Goal: Transaction & Acquisition: Purchase product/service

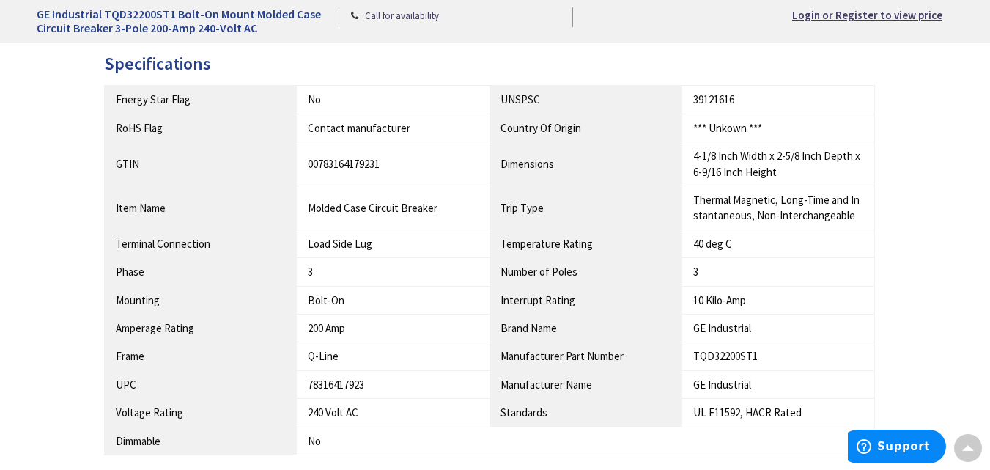
scroll to position [806, 0]
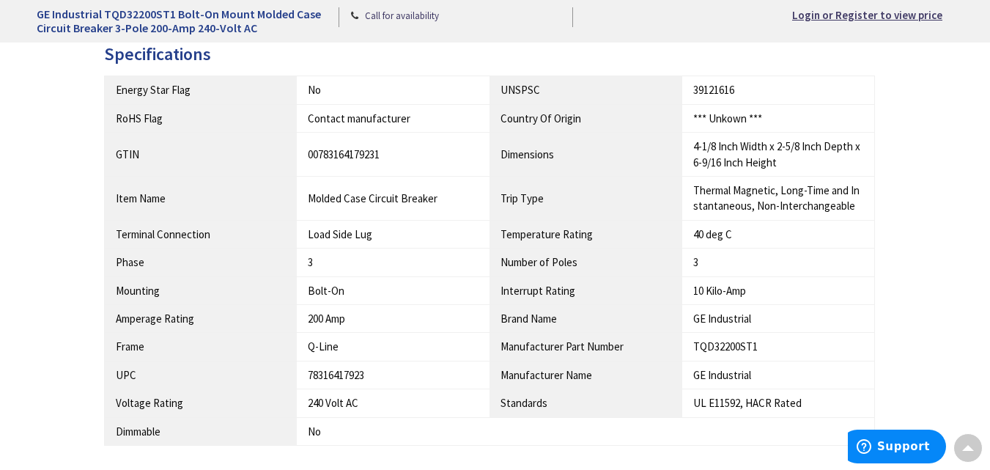
click at [40, 18] on h1 "GE Industrial TQD32200ST1 Bolt-On Mount Molded Case Circuit Breaker 3-Pole 200-…" at bounding box center [182, 21] width 291 height 28
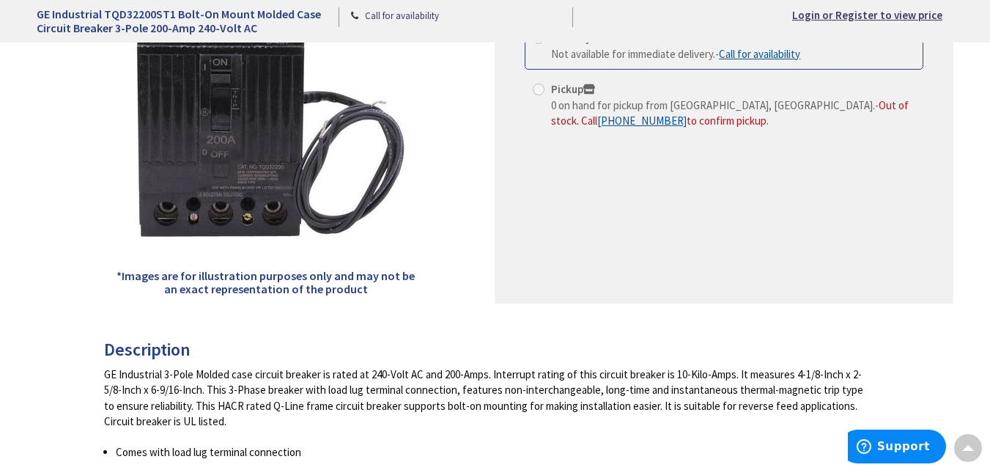
scroll to position [147, 0]
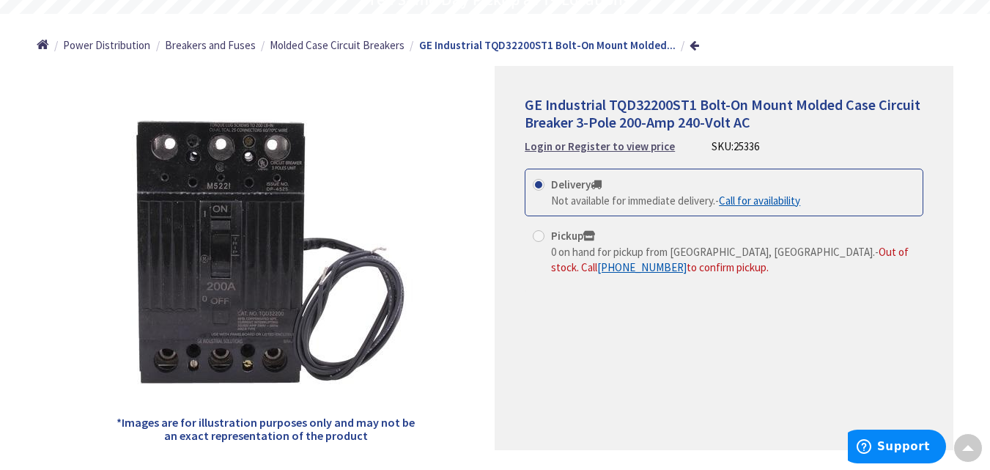
click at [618, 148] on strong "Login or Register to view price" at bounding box center [600, 146] width 150 height 14
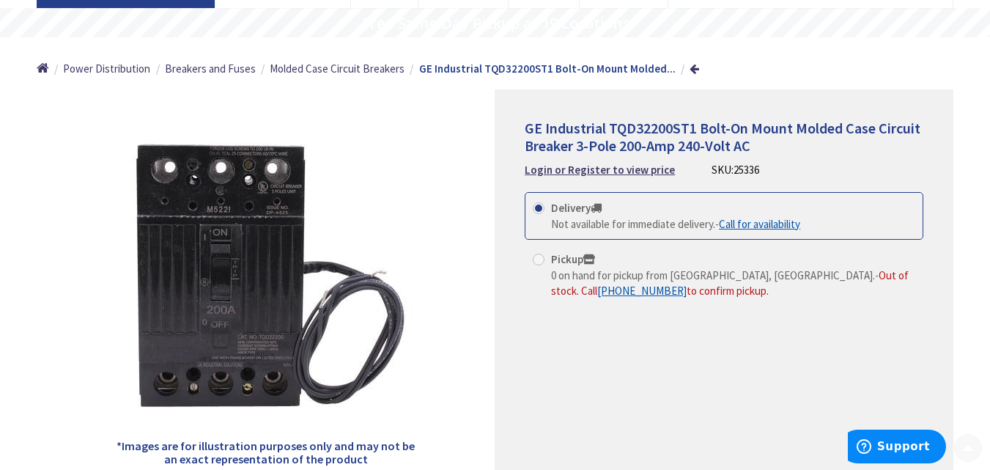
scroll to position [147, 0]
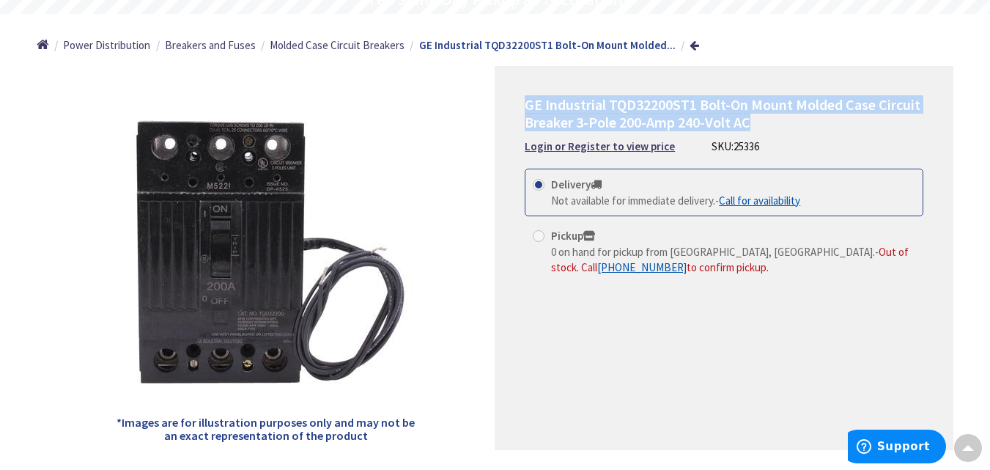
drag, startPoint x: 528, startPoint y: 105, endPoint x: 829, endPoint y: 117, distance: 300.7
click at [829, 117] on h1 "GE Industrial TQD32200ST1 Bolt-On Mount Molded Case Circuit Breaker 3-Pole 200-…" at bounding box center [724, 113] width 399 height 35
copy span "GE Industrial TQD32200ST1 Bolt-On Mount Molded Case Circuit Breaker 3-Pole 200-…"
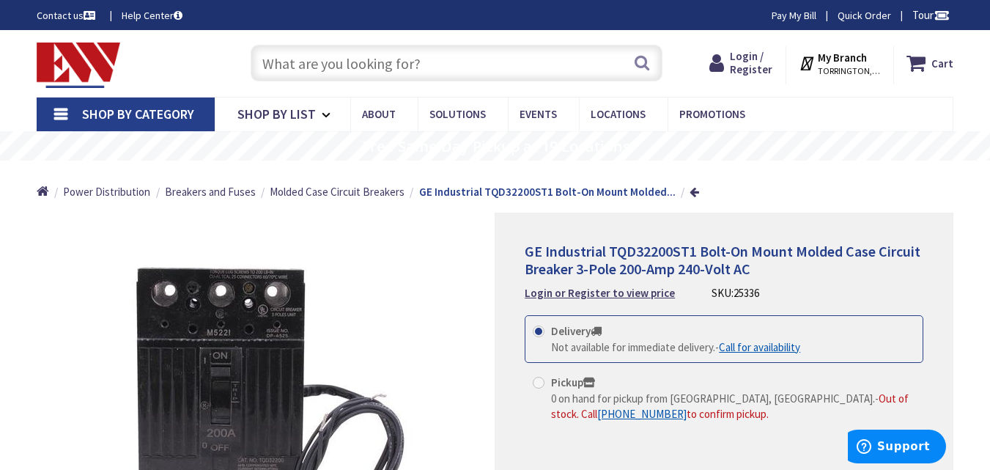
click at [525, 253] on span "GE Industrial TQD32200ST1 Bolt-On Mount Molded Case Circuit Breaker 3-Pole 200-…" at bounding box center [723, 260] width 396 height 36
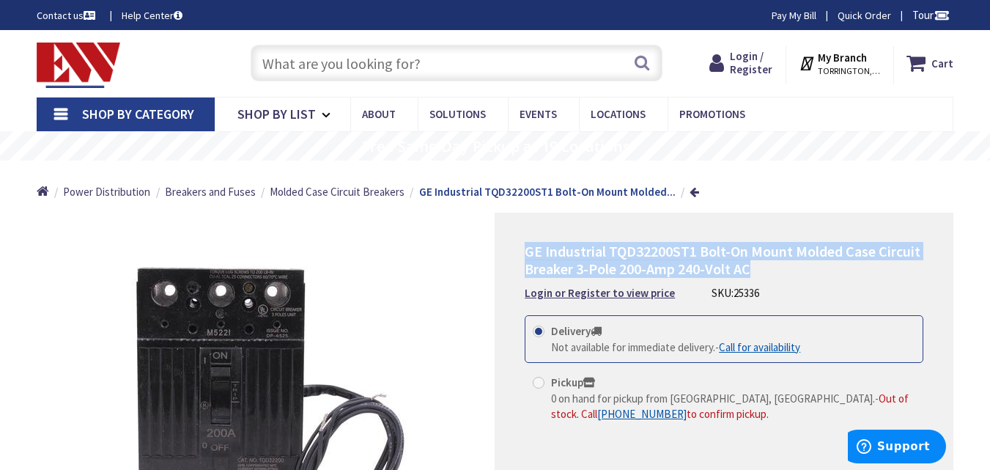
drag, startPoint x: 525, startPoint y: 252, endPoint x: 759, endPoint y: 270, distance: 233.7
click at [759, 270] on h1 "GE Industrial TQD32200ST1 Bolt-On Mount Molded Case Circuit Breaker 3-Pole 200-…" at bounding box center [724, 260] width 399 height 35
copy span "GE Industrial TQD32200ST1 Bolt-On Mount Molded Case Circuit Breaker 3-Pole 200-…"
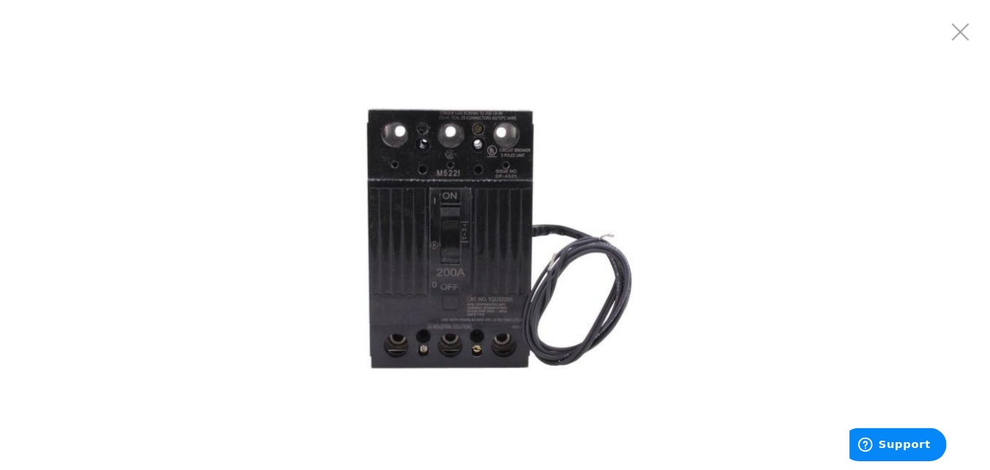
scroll to position [73, 0]
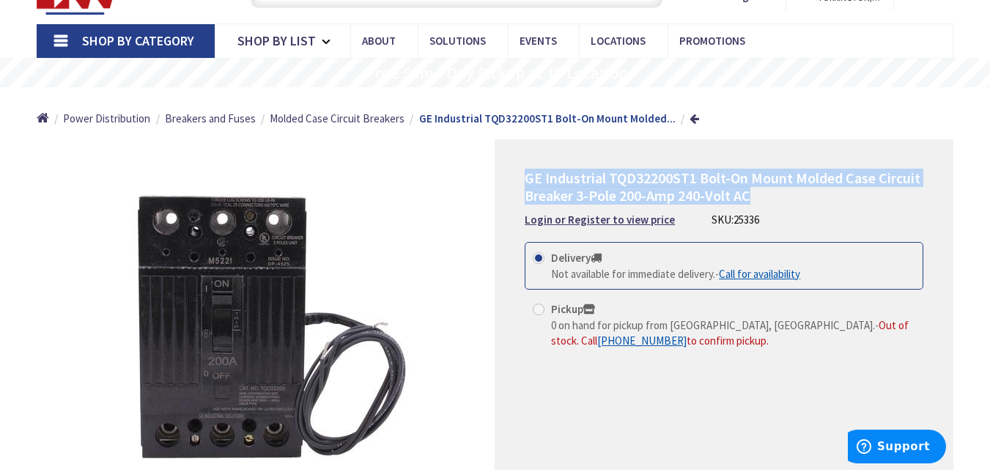
click at [523, 179] on div "GE Industrial TQD32200ST1 Bolt-On Mount Molded Case Circuit Breaker 3-Pole 200-…" at bounding box center [724, 333] width 459 height 388
drag, startPoint x: 528, startPoint y: 178, endPoint x: 783, endPoint y: 193, distance: 256.2
click at [783, 193] on h1 "GE Industrial TQD32200ST1 Bolt-On Mount Molded Case Circuit Breaker 3-Pole 200-…" at bounding box center [724, 186] width 399 height 35
copy span "GE Industrial TQD32200ST1 Bolt-On Mount Molded Case Circuit Breaker 3-Pole 200-…"
click at [614, 177] on span "GE Industrial TQD32200ST1 Bolt-On Mount Molded Case Circuit Breaker 3-Pole 200-…" at bounding box center [723, 187] width 396 height 36
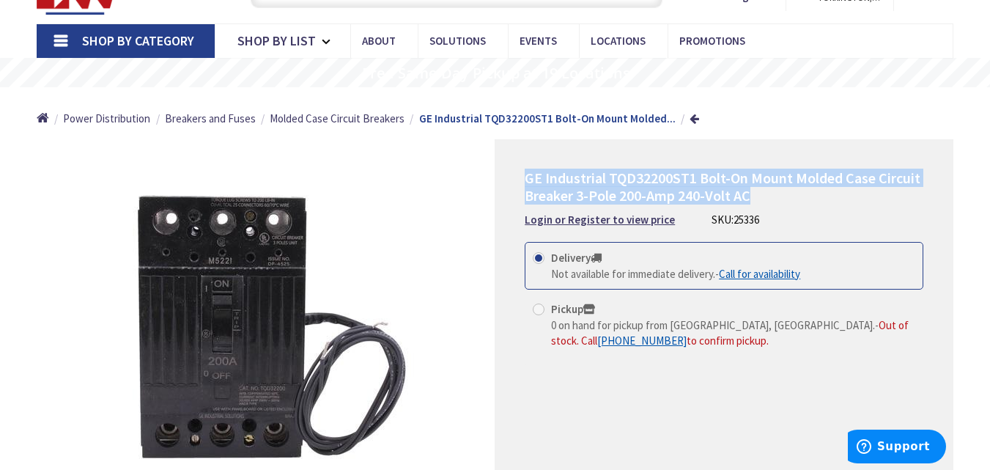
drag, startPoint x: 527, startPoint y: 179, endPoint x: 778, endPoint y: 191, distance: 251.6
click at [778, 191] on h1 "GE Industrial TQD32200ST1 Bolt-On Mount Molded Case Circuit Breaker 3-Pole 200-…" at bounding box center [724, 186] width 399 height 35
copy span "GE Industrial TQD32200ST1 Bolt-On Mount Molded Case Circuit Breaker 3-Pole 200-…"
